Goal: Navigation & Orientation: Find specific page/section

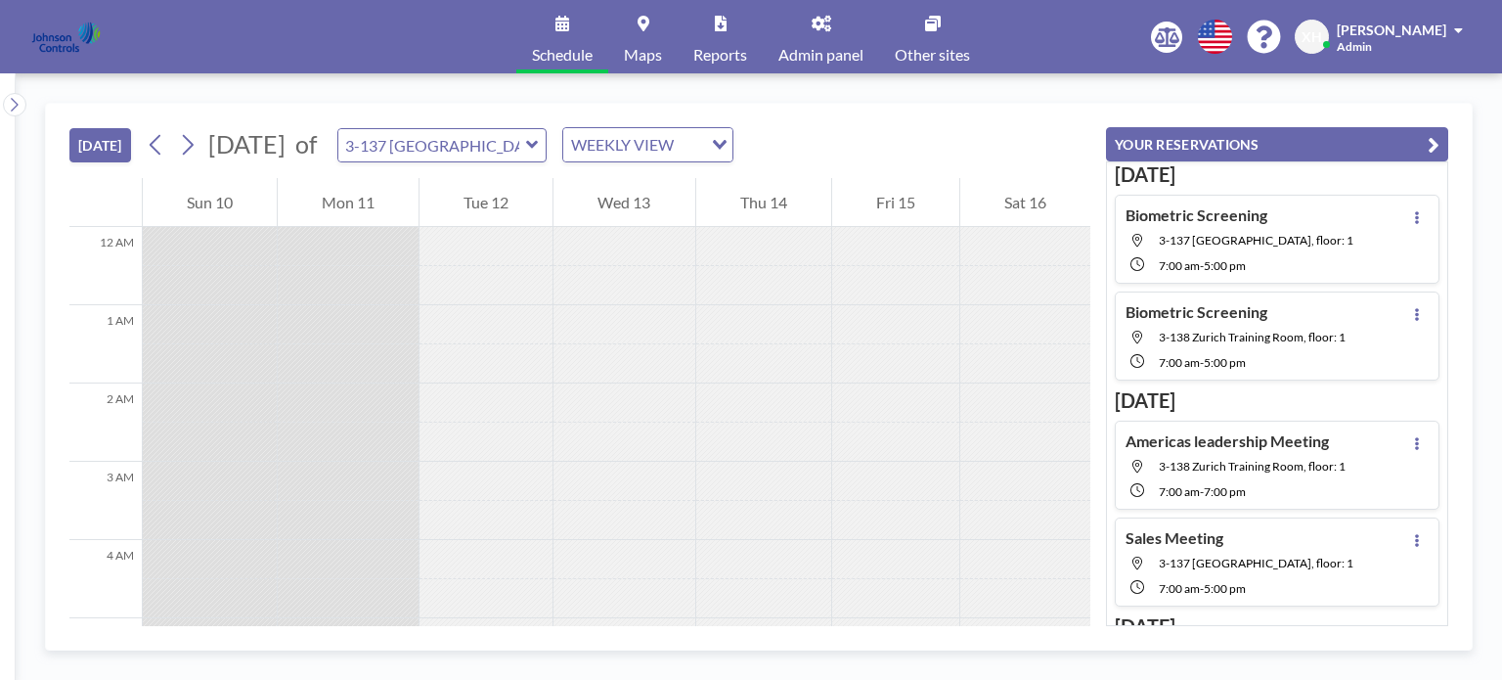
scroll to position [626, 0]
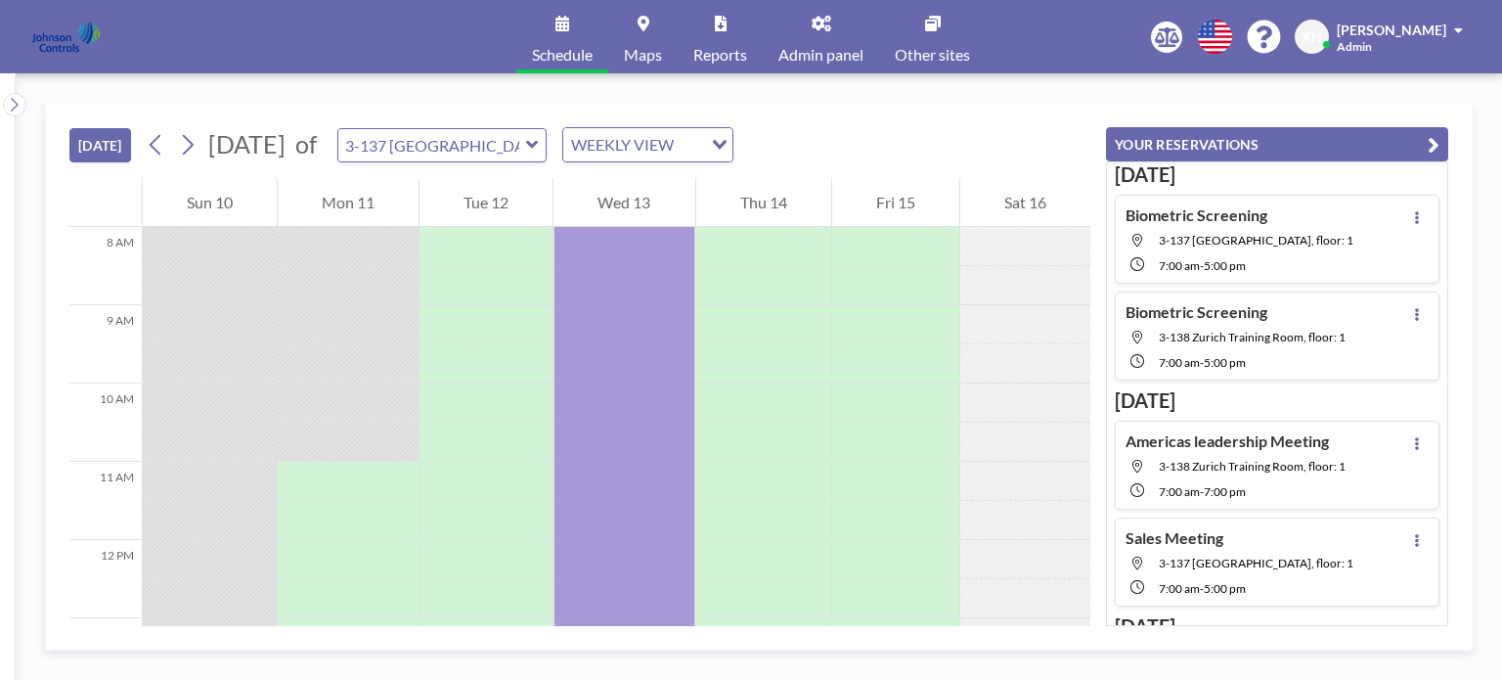
click at [581, 48] on span "Schedule" at bounding box center [562, 55] width 61 height 16
click at [649, 50] on span "Maps" at bounding box center [643, 55] width 38 height 16
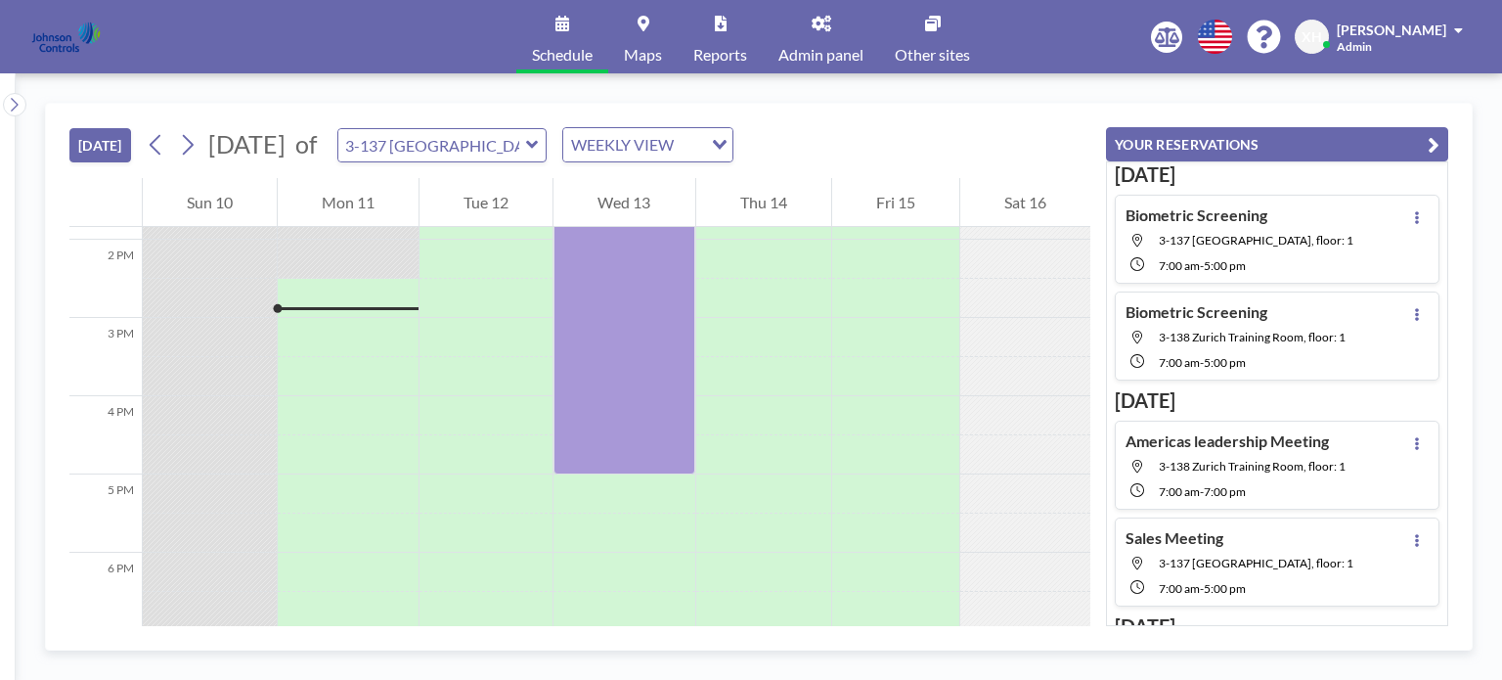
click at [526, 143] on input "3-137 [GEOGRAPHIC_DATA] Training Room" at bounding box center [432, 145] width 188 height 32
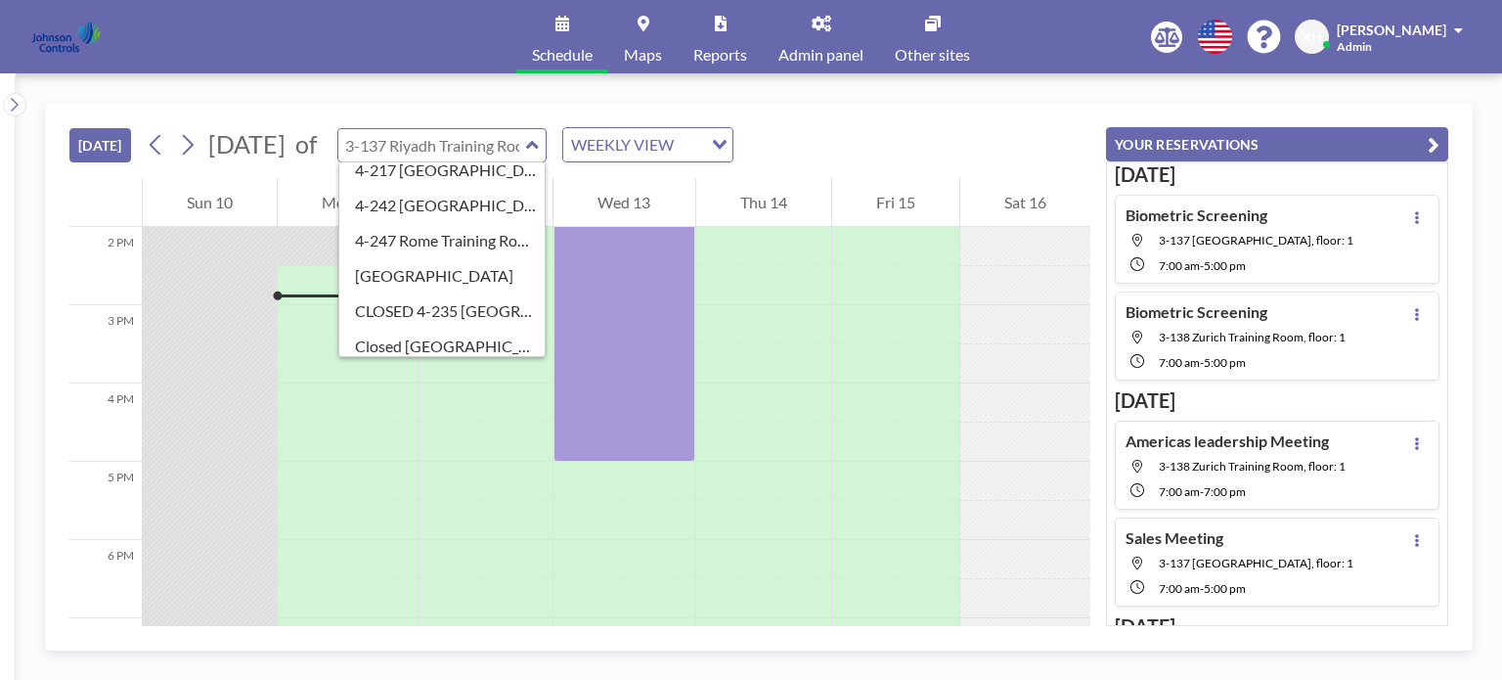
scroll to position [661, 0]
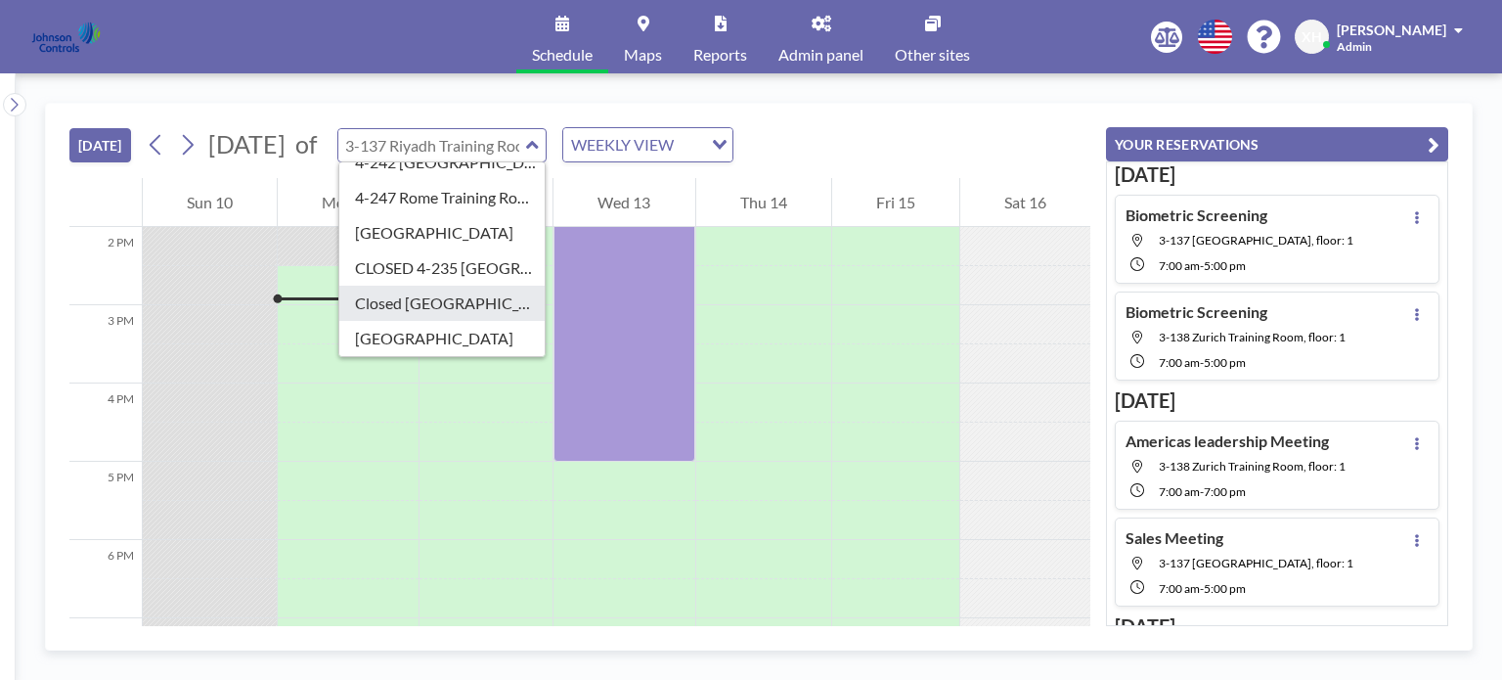
type input "Closed Buenos Aires"
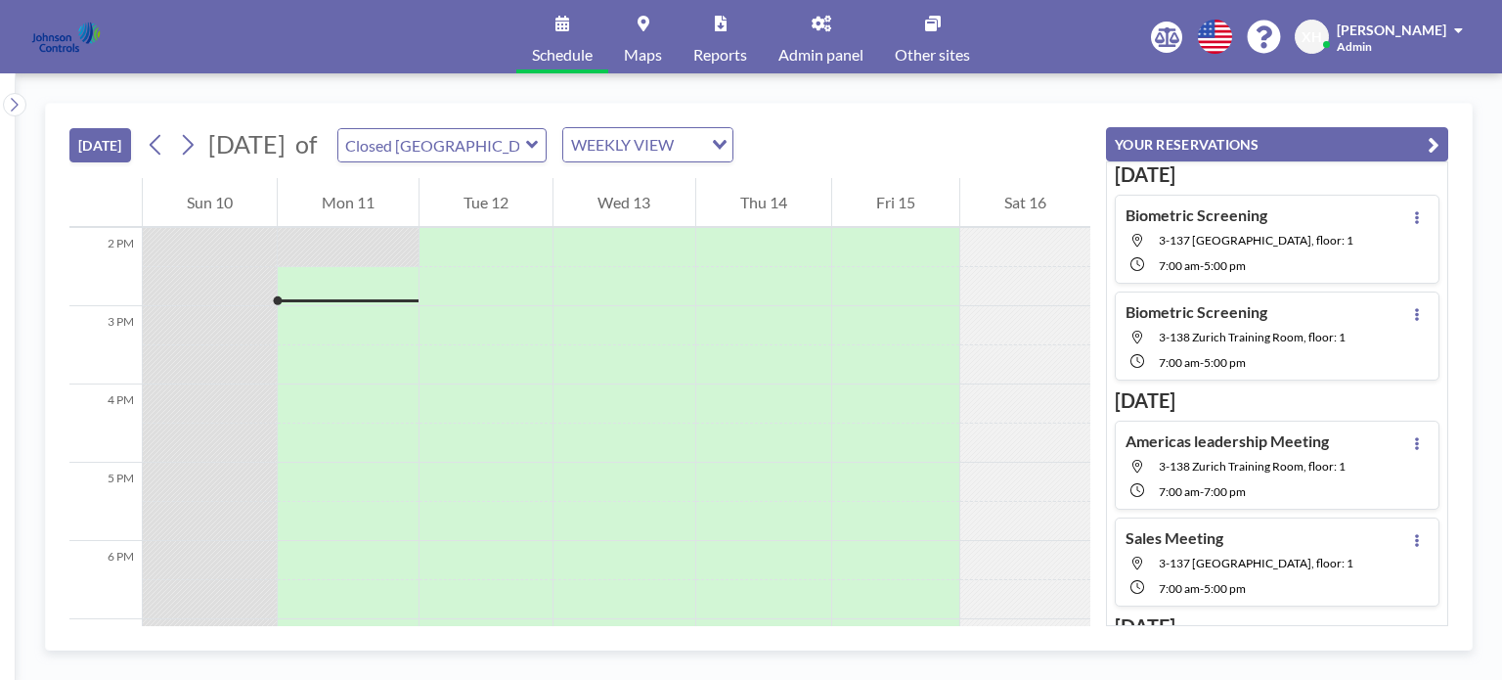
scroll to position [1095, 0]
click at [735, 54] on span "Reports" at bounding box center [720, 55] width 54 height 16
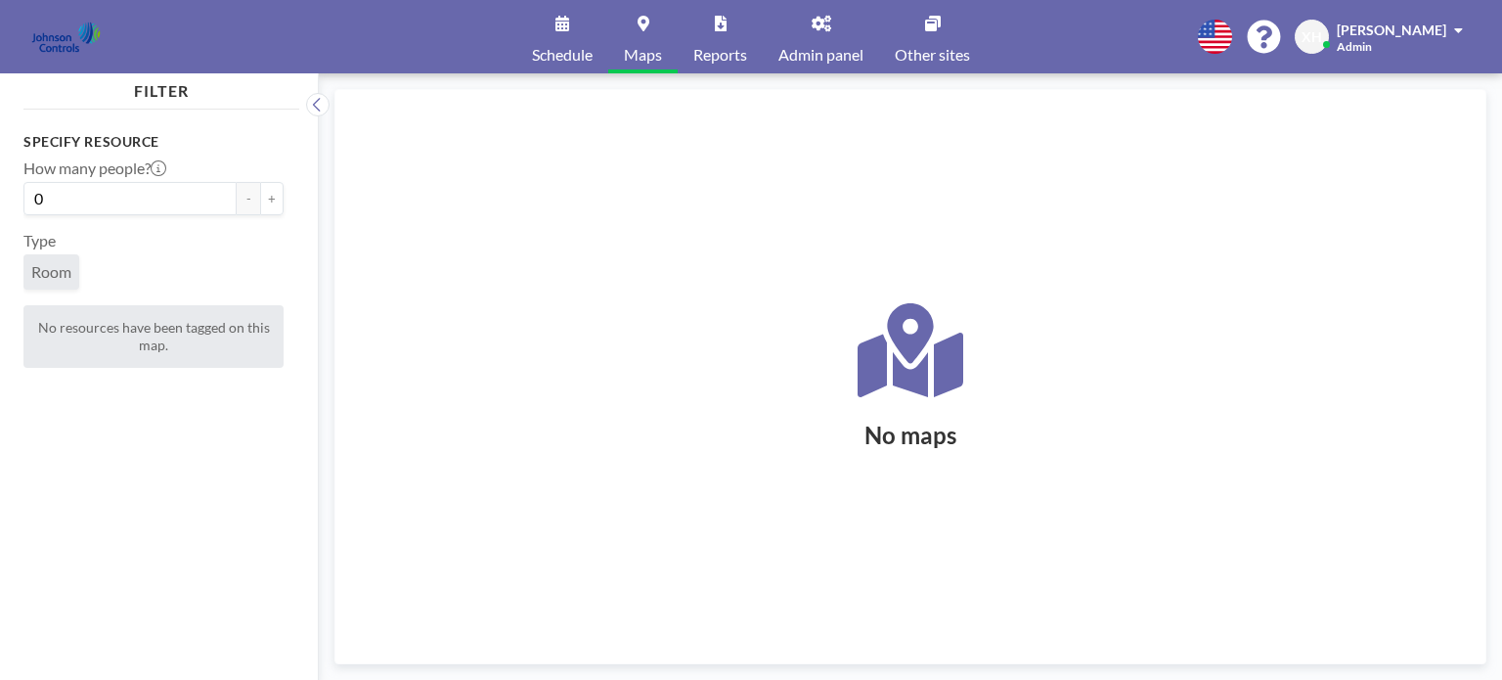
click at [575, 50] on span "Schedule" at bounding box center [562, 55] width 61 height 16
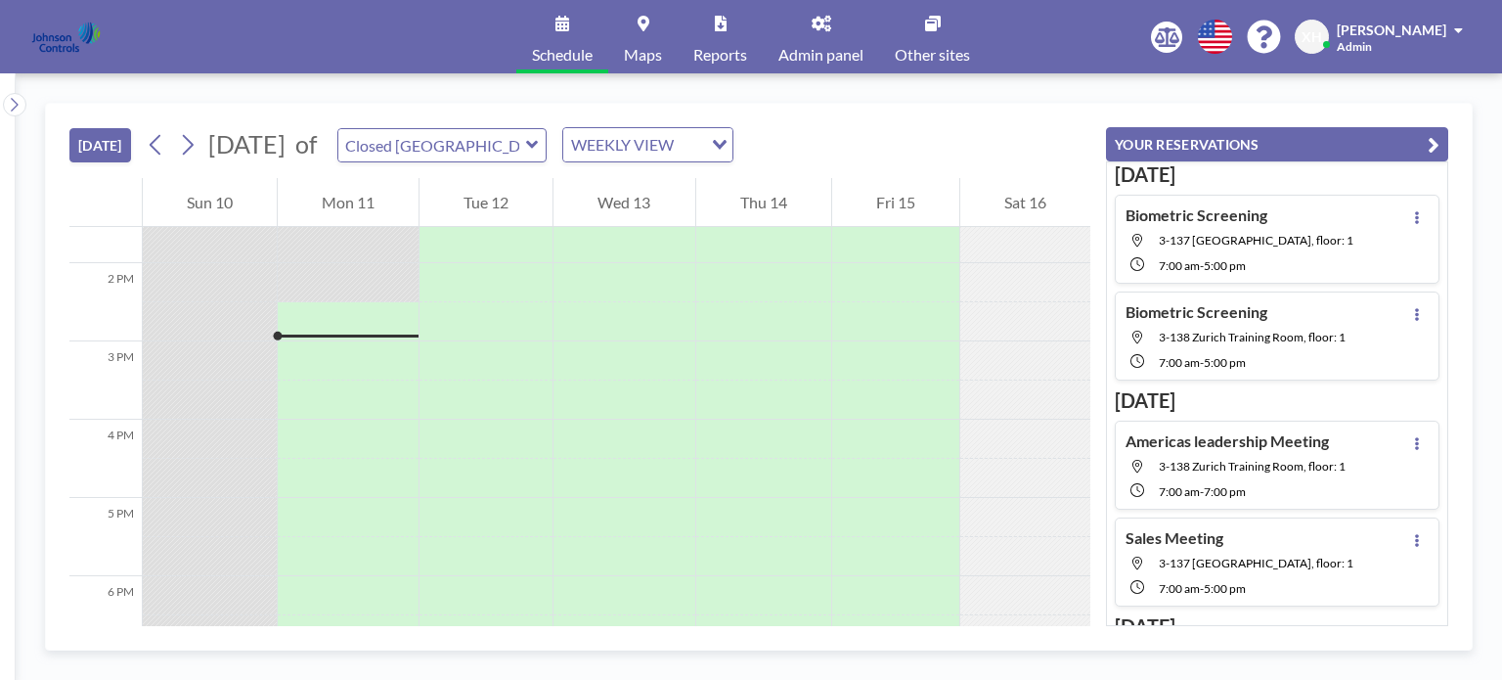
scroll to position [1095, 0]
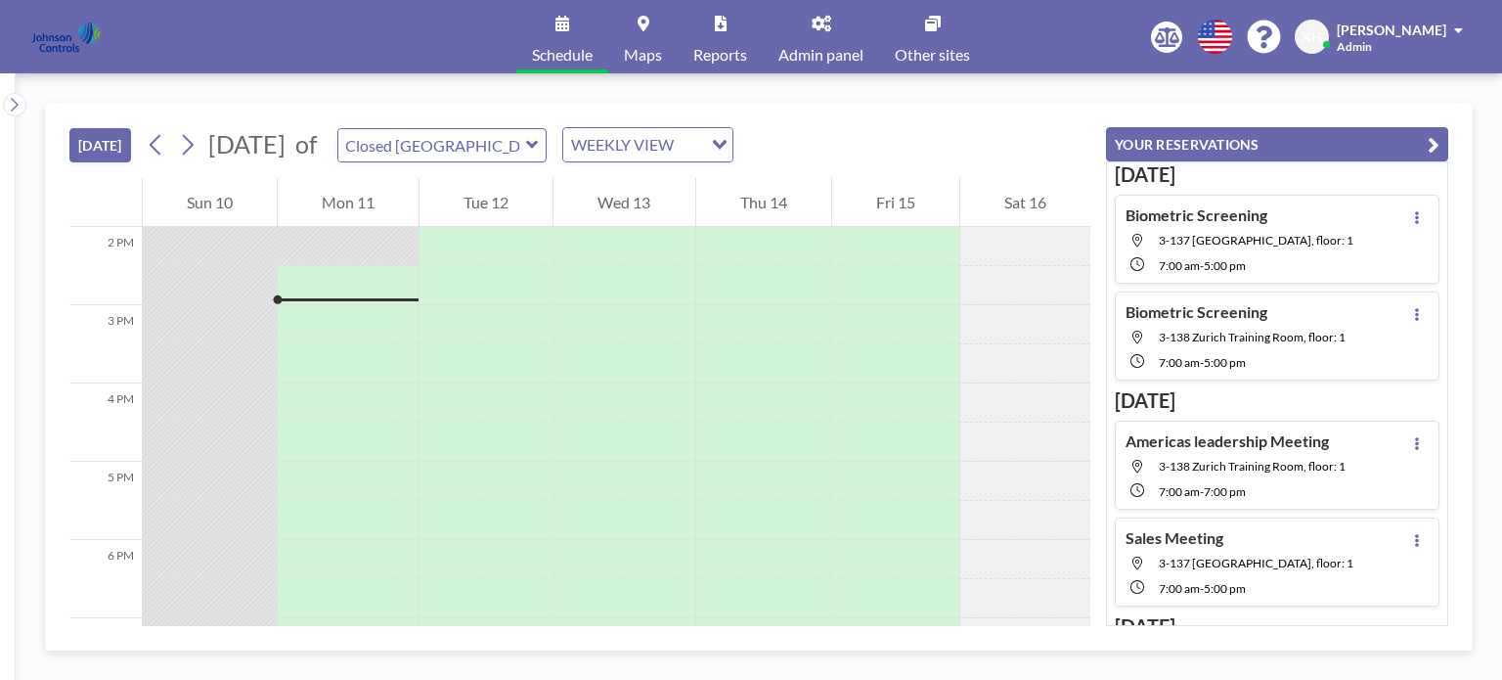
click at [492, 141] on input "Closed Buenos Aires" at bounding box center [432, 145] width 188 height 32
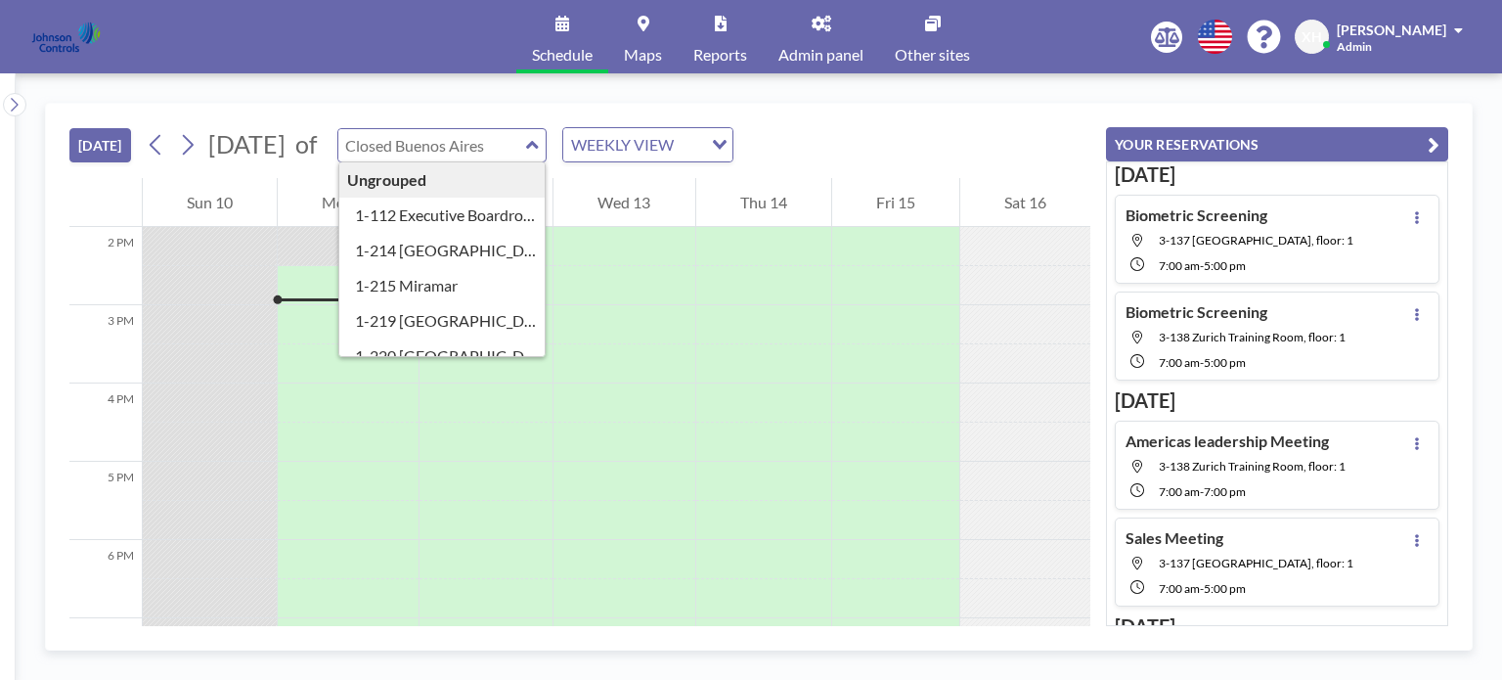
click at [516, 146] on input "text" at bounding box center [432, 145] width 188 height 32
click at [1261, 244] on span "3-137 [GEOGRAPHIC_DATA], floor: 1" at bounding box center [1256, 240] width 195 height 15
type input "3-137 [GEOGRAPHIC_DATA] Training Room"
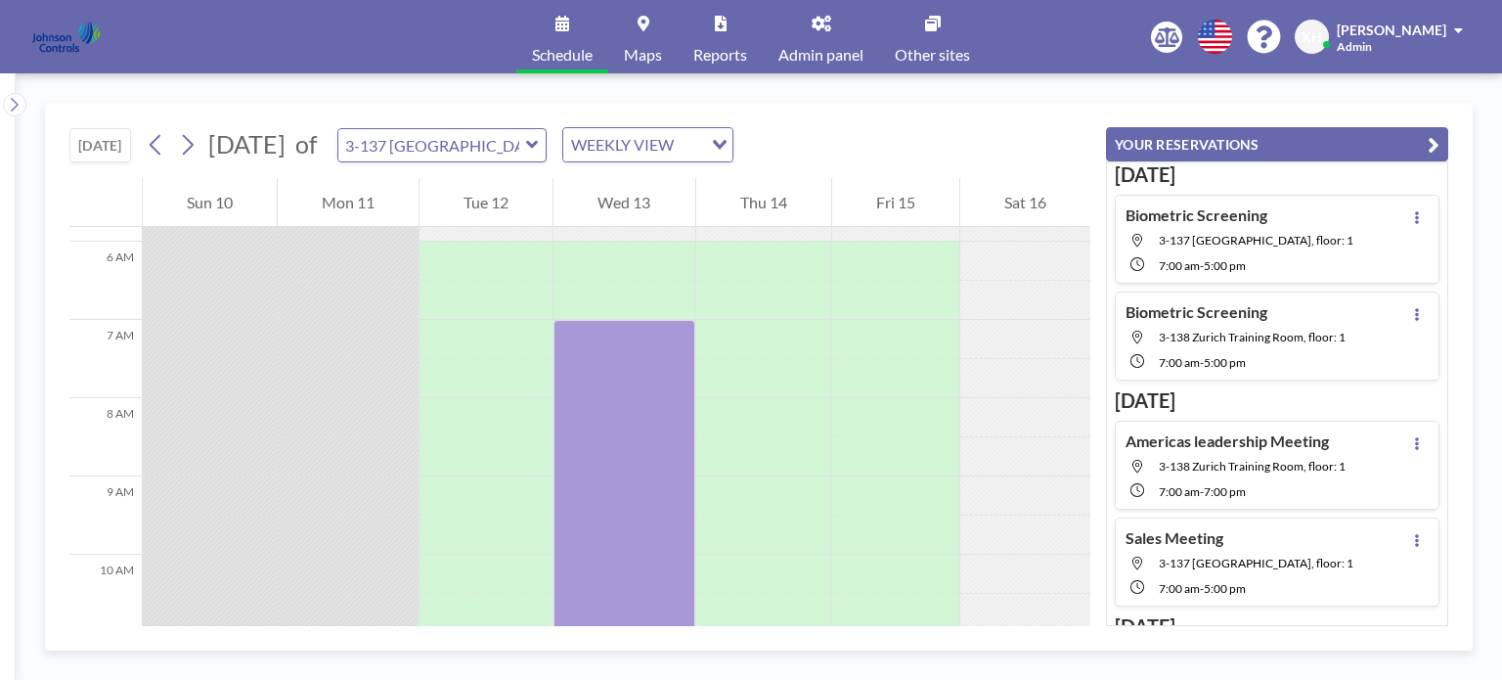
scroll to position [509, 0]
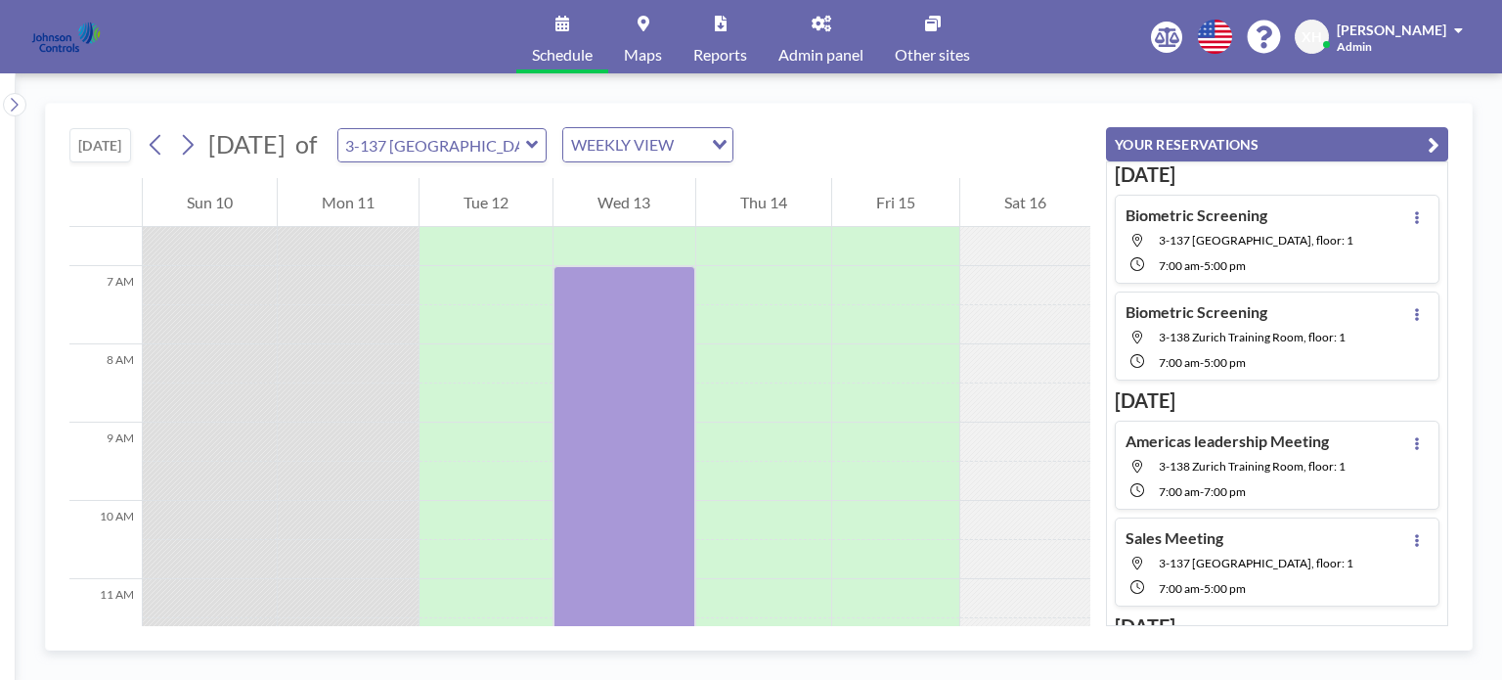
click at [1414, 47] on div "Xavier Ham Admin" at bounding box center [1400, 37] width 126 height 34
click at [638, 47] on span "Maps" at bounding box center [643, 55] width 38 height 16
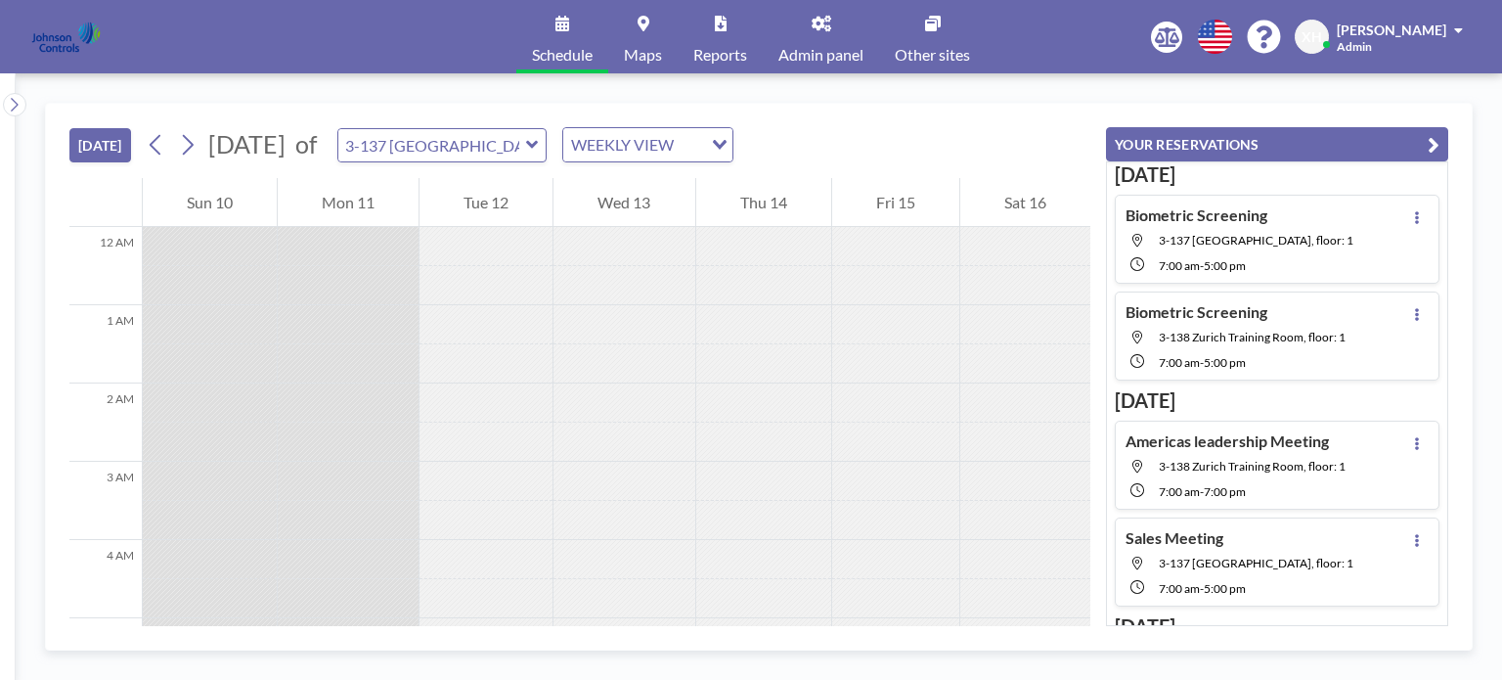
scroll to position [1134, 0]
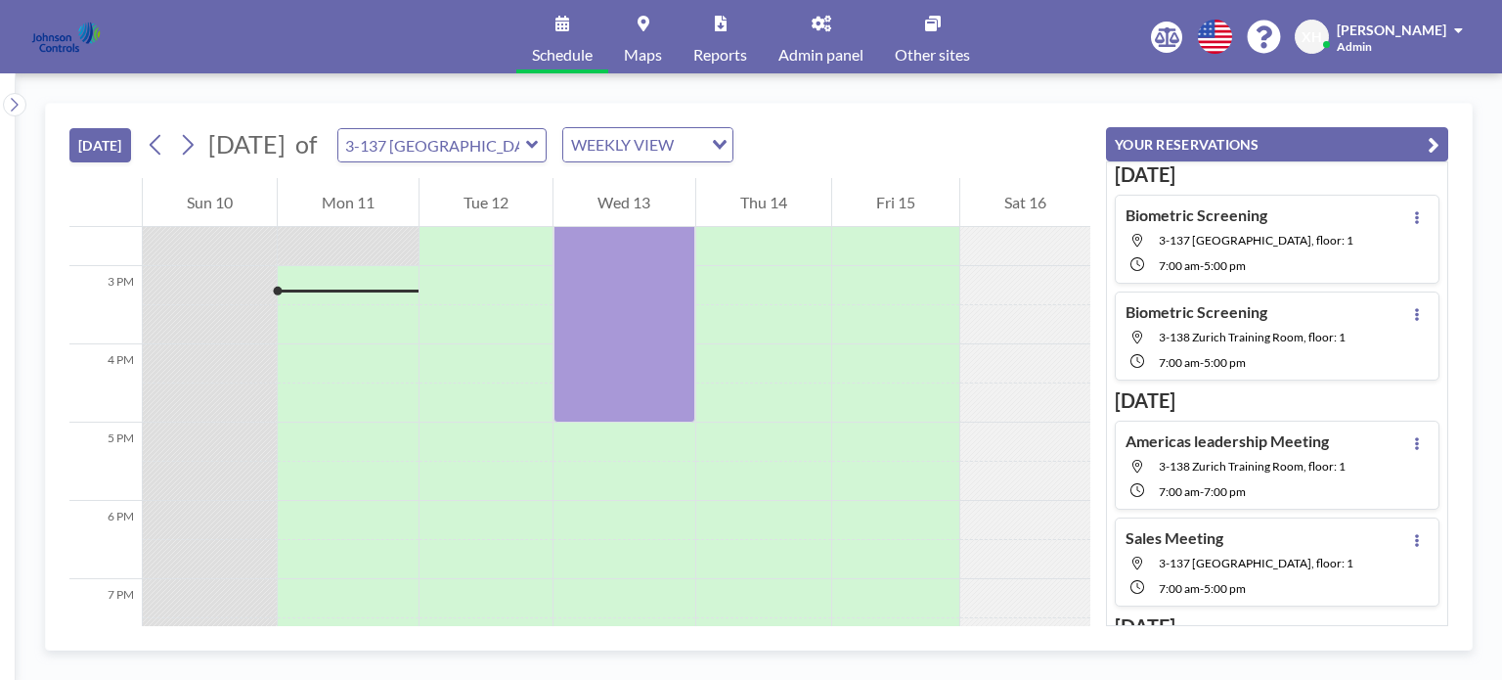
click at [648, 26] on icon at bounding box center [644, 24] width 12 height 16
